Goal: Transaction & Acquisition: Subscribe to service/newsletter

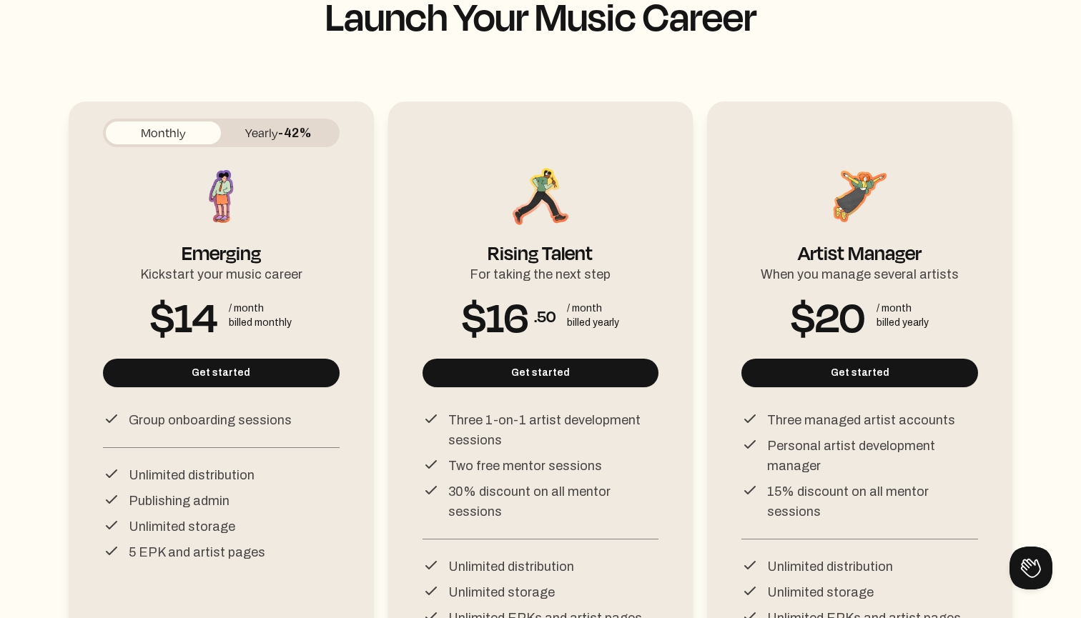
scroll to position [104, 0]
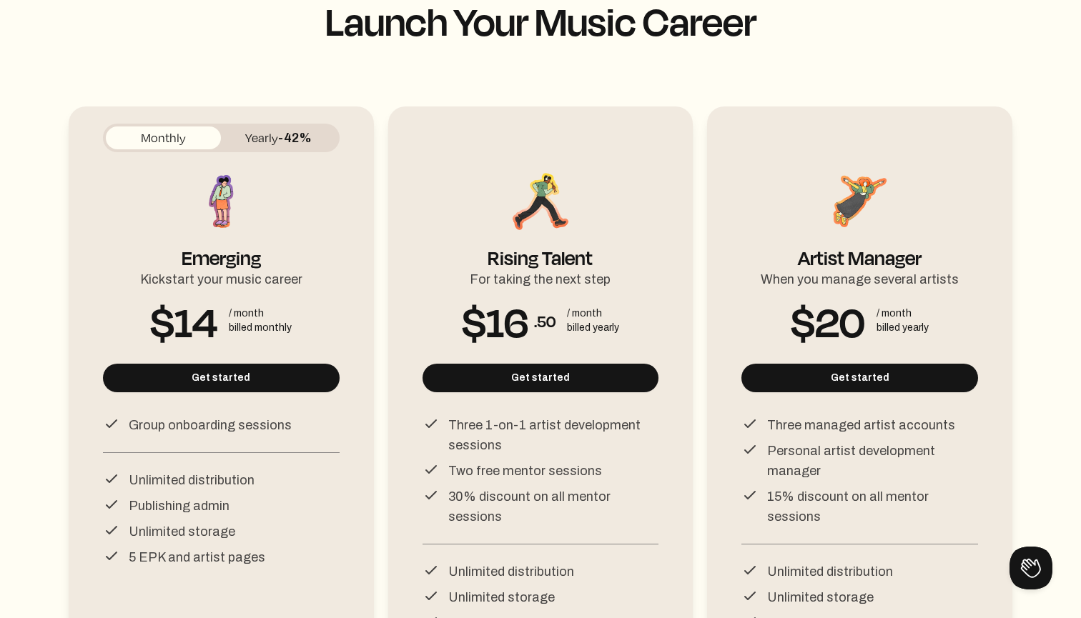
click at [247, 142] on button "Yearly -42%" at bounding box center [278, 138] width 115 height 23
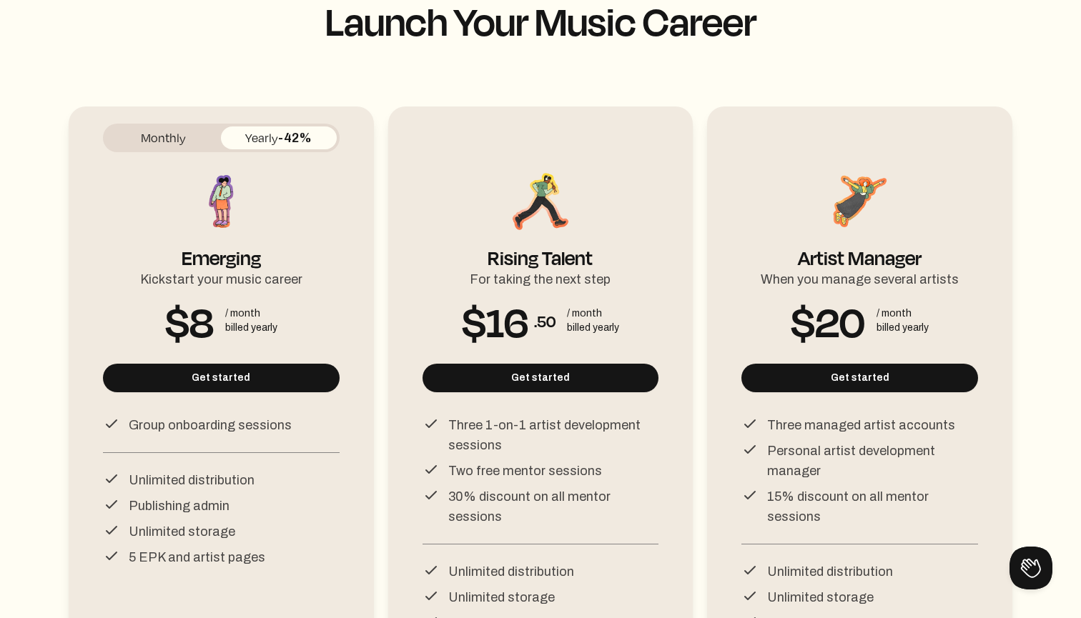
click at [172, 139] on button "Monthly" at bounding box center [163, 138] width 115 height 23
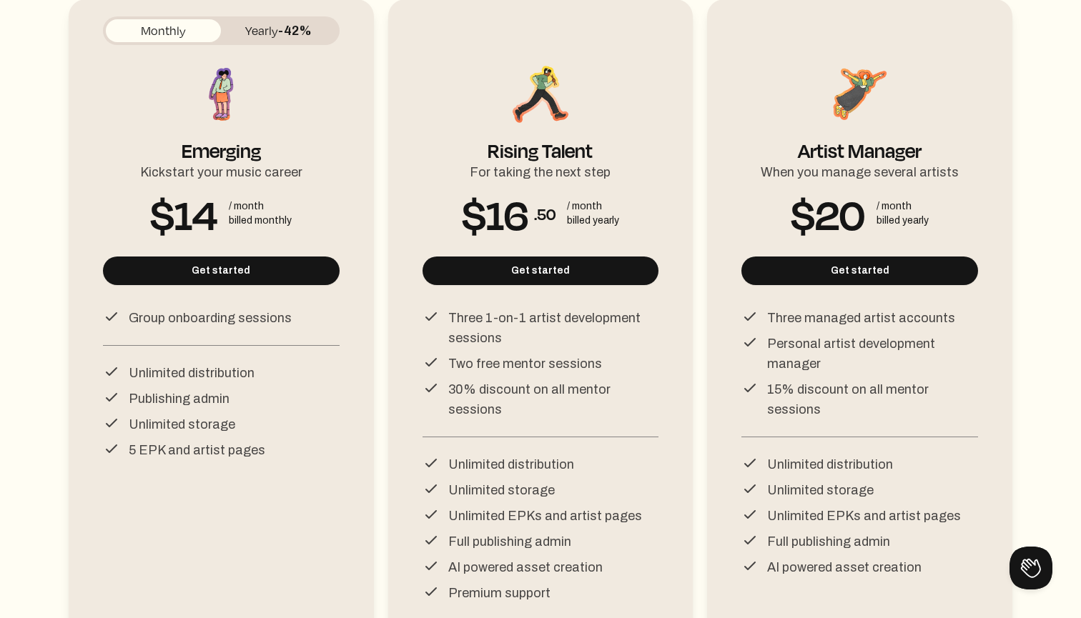
scroll to position [217, 0]
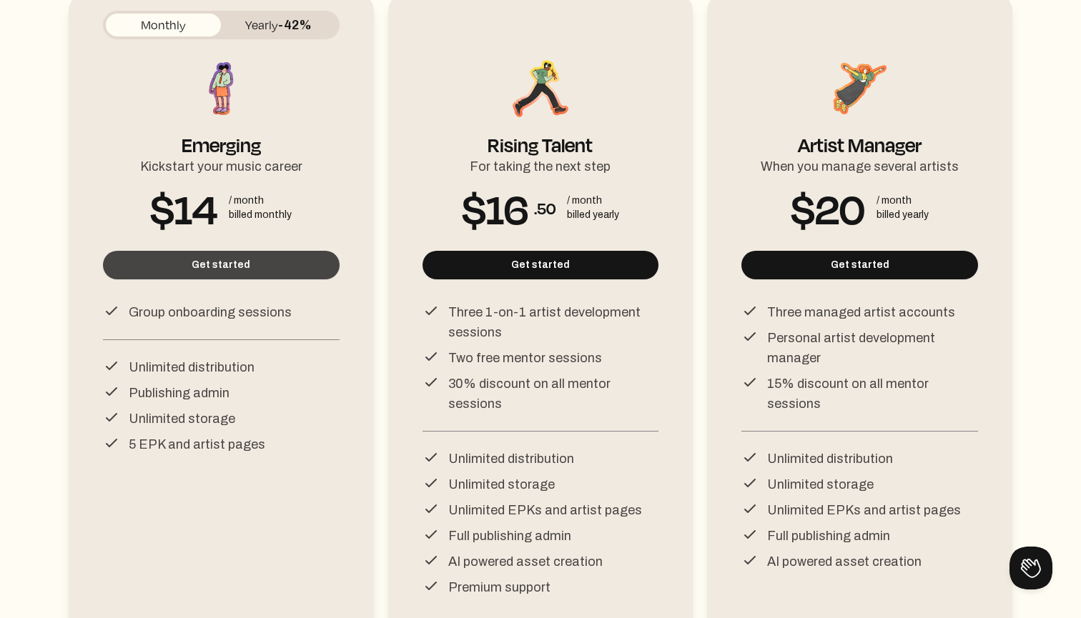
click at [278, 270] on button "Get started" at bounding box center [221, 265] width 237 height 29
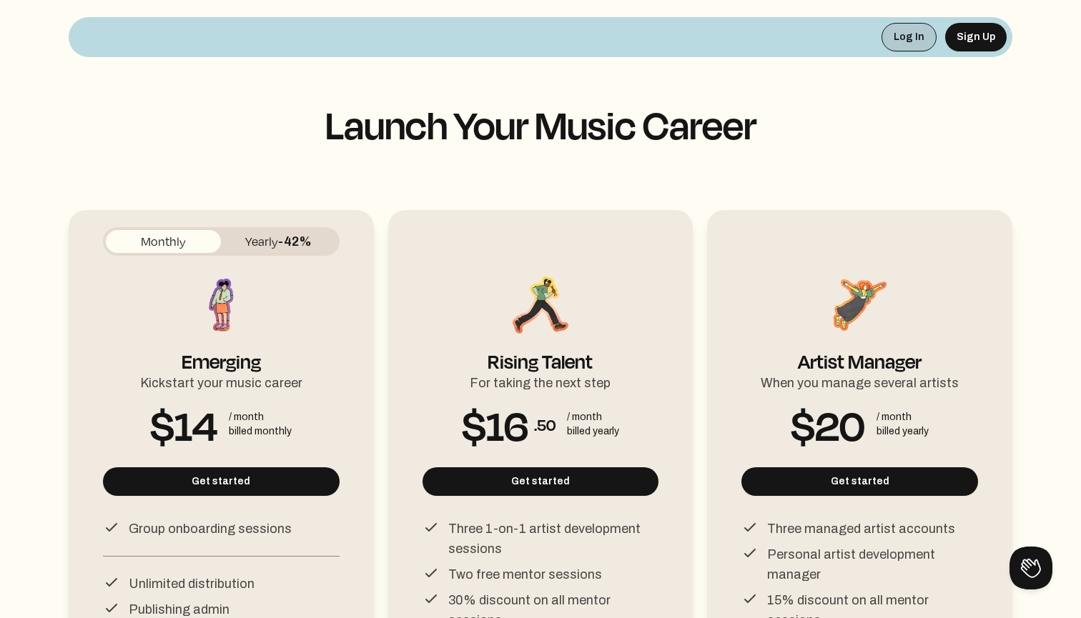
scroll to position [0, 0]
click at [972, 39] on button "Sign Up" at bounding box center [975, 37] width 61 height 29
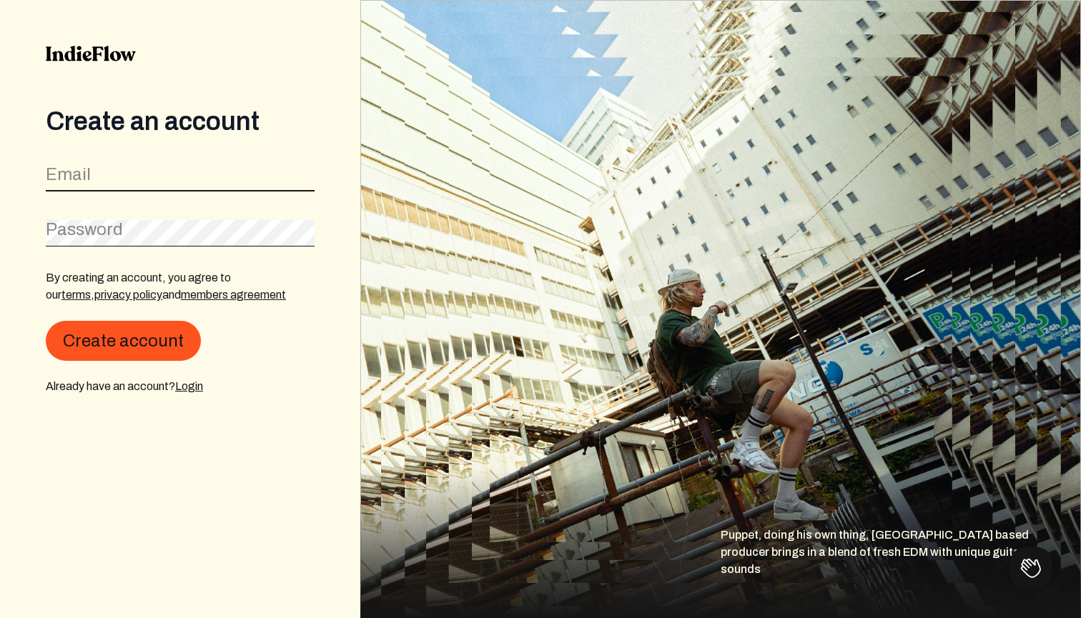
click at [179, 177] on input "email" at bounding box center [180, 177] width 269 height 27
click at [302, 385] on div "Already have an account? Login" at bounding box center [180, 385] width 269 height 17
click at [120, 56] on img at bounding box center [91, 54] width 90 height 16
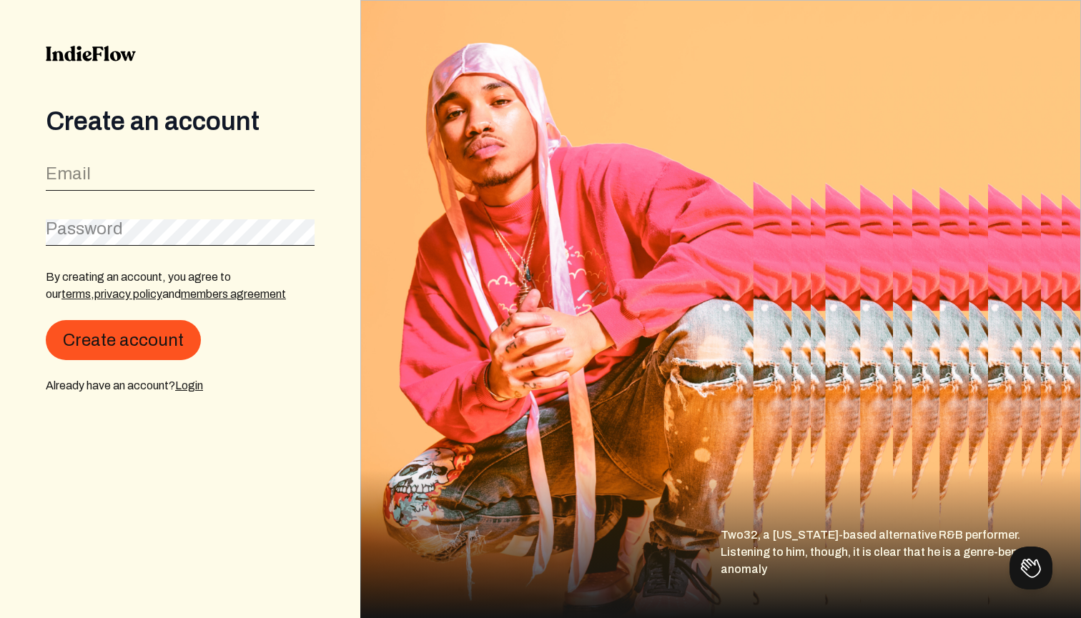
click at [76, 56] on img at bounding box center [91, 54] width 90 height 16
